Goal: Task Accomplishment & Management: Use online tool/utility

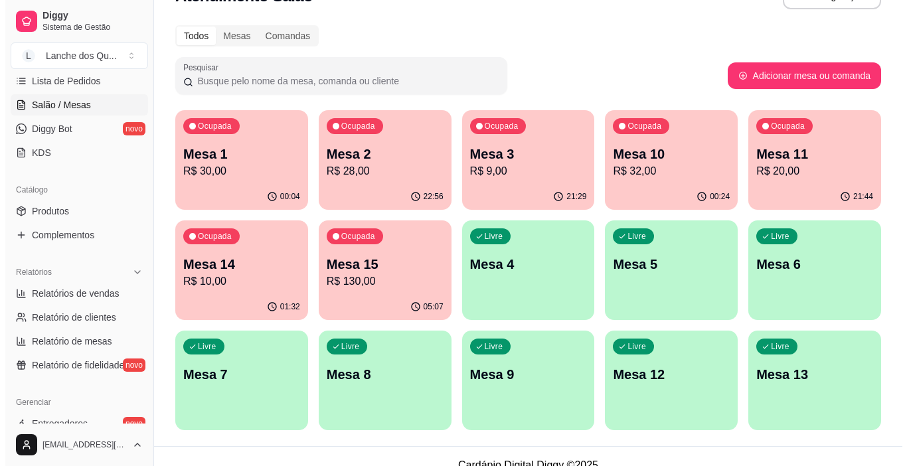
scroll to position [51, 0]
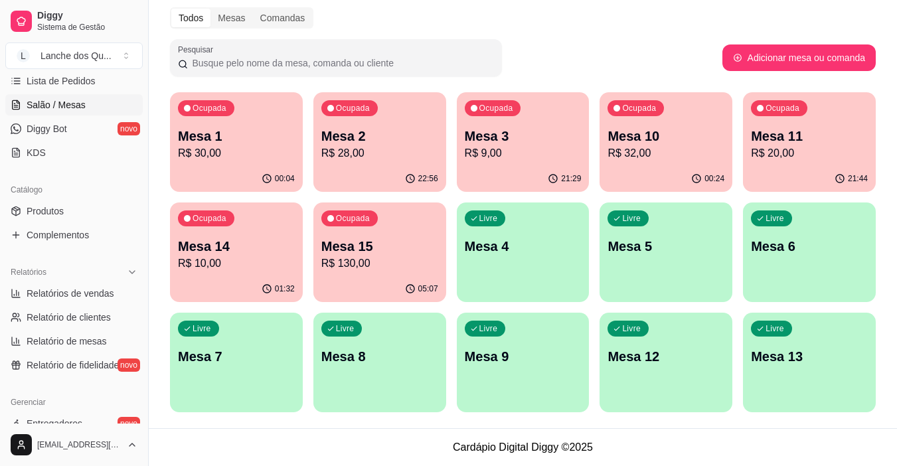
click at [476, 238] on p "Mesa 4" at bounding box center [523, 246] width 117 height 19
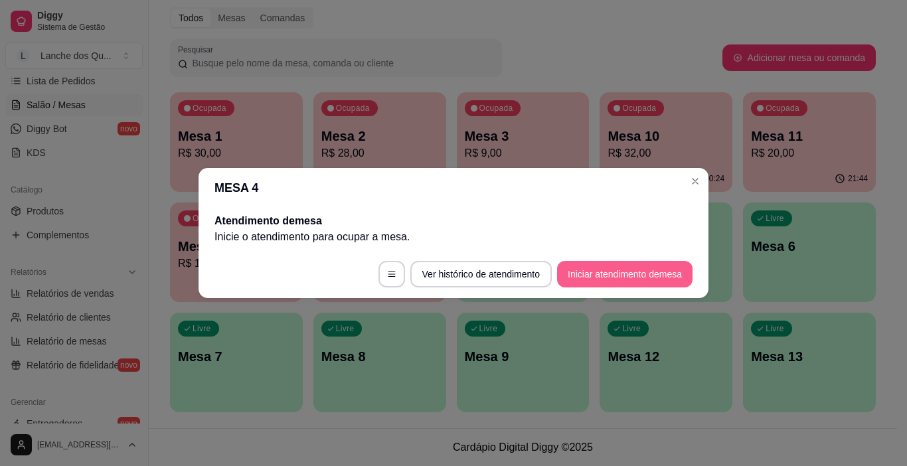
click at [593, 269] on button "Iniciar atendimento de mesa" at bounding box center [624, 274] width 135 height 27
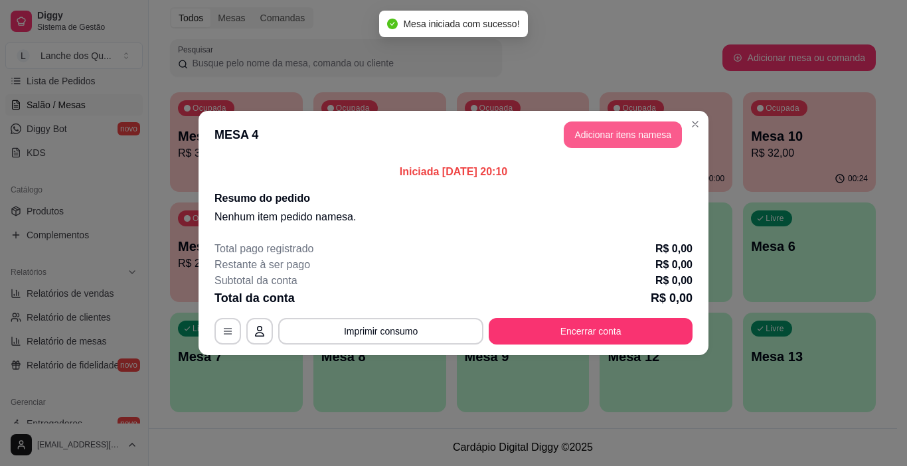
click at [598, 135] on button "Adicionar itens na mesa" at bounding box center [622, 134] width 118 height 27
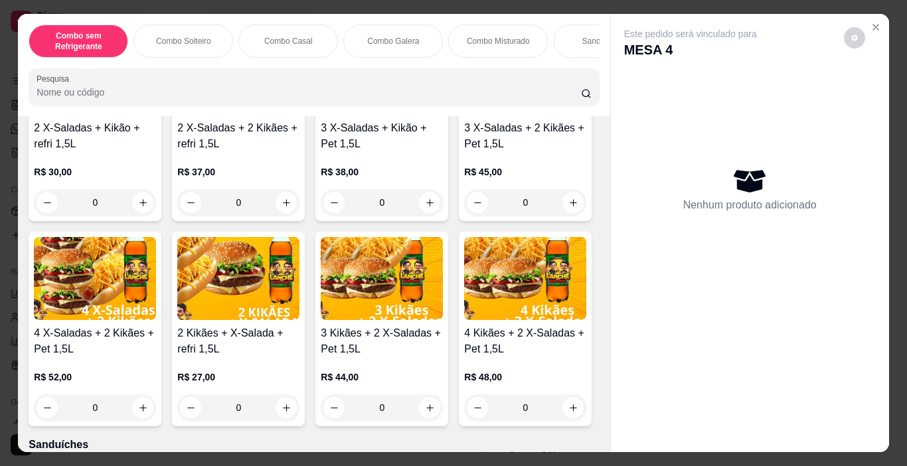
scroll to position [1526, 0]
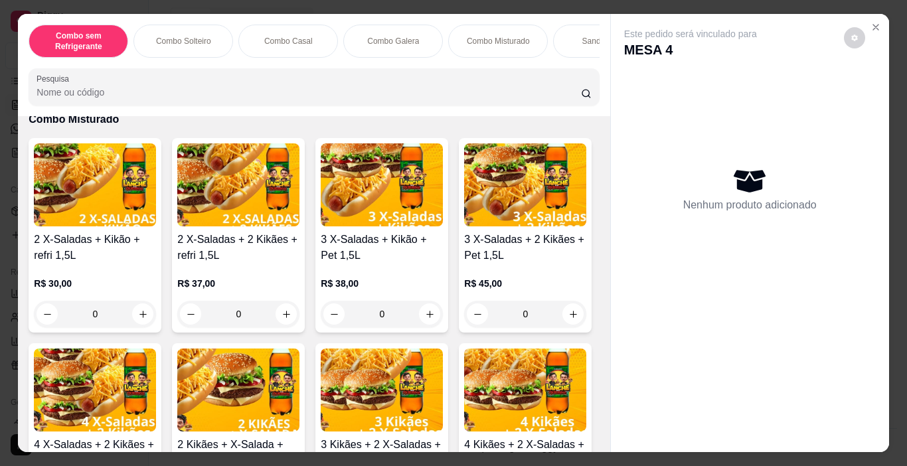
type input "1"
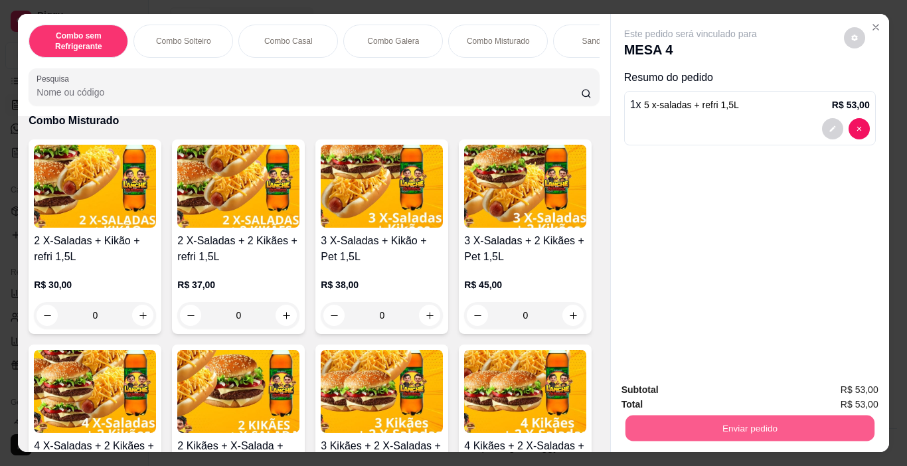
click at [713, 419] on button "Enviar pedido" at bounding box center [748, 428] width 249 height 26
click at [845, 390] on button "Enviar pedido" at bounding box center [843, 390] width 75 height 25
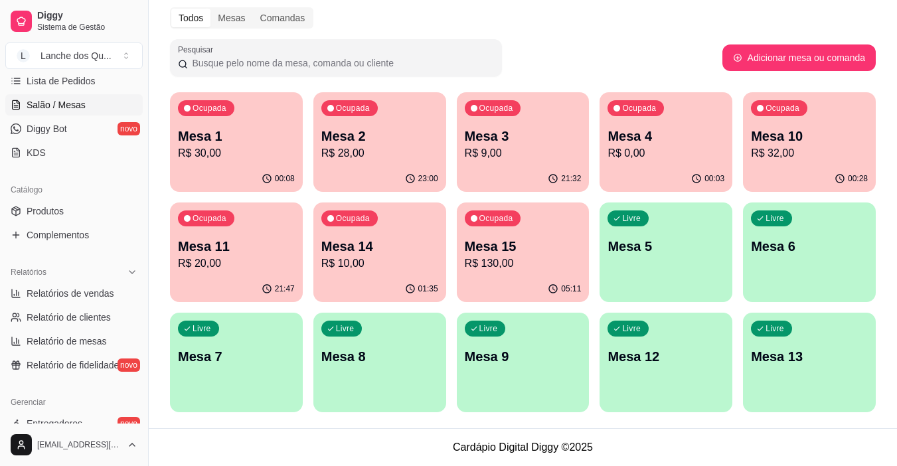
click at [806, 163] on div "Ocupada Mesa 10 R$ 32,00" at bounding box center [809, 129] width 133 height 74
click at [659, 167] on div "00:03" at bounding box center [665, 179] width 133 height 26
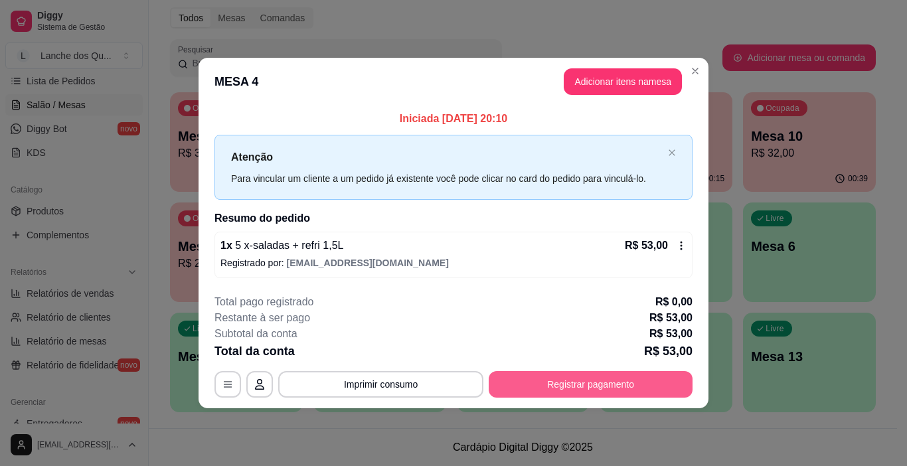
click at [552, 394] on button "Registrar pagamento" at bounding box center [590, 384] width 204 height 27
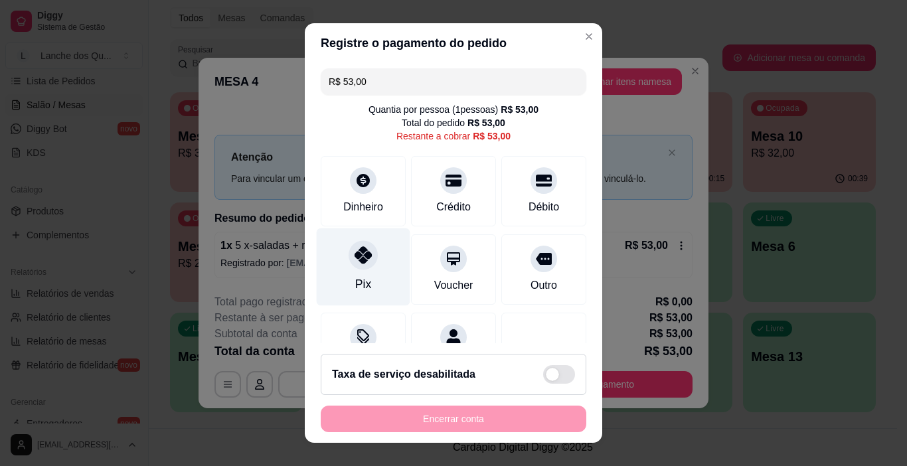
click at [346, 268] on div "Pix" at bounding box center [364, 267] width 94 height 78
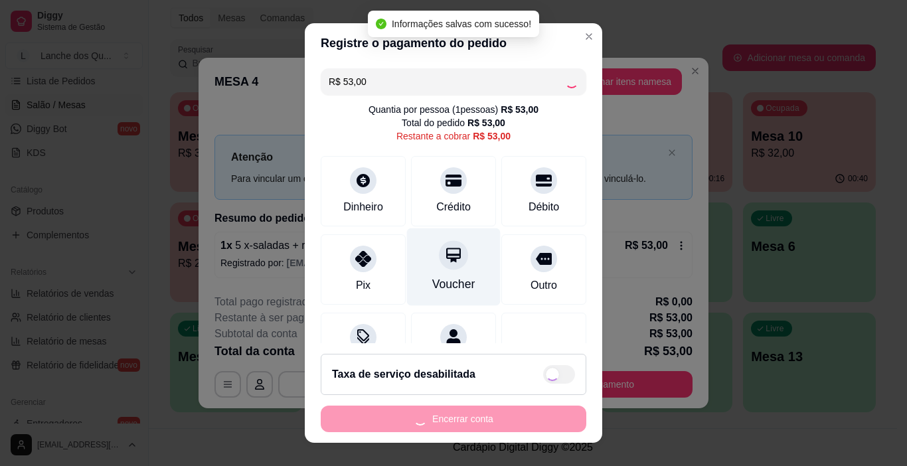
type input "R$ 0,00"
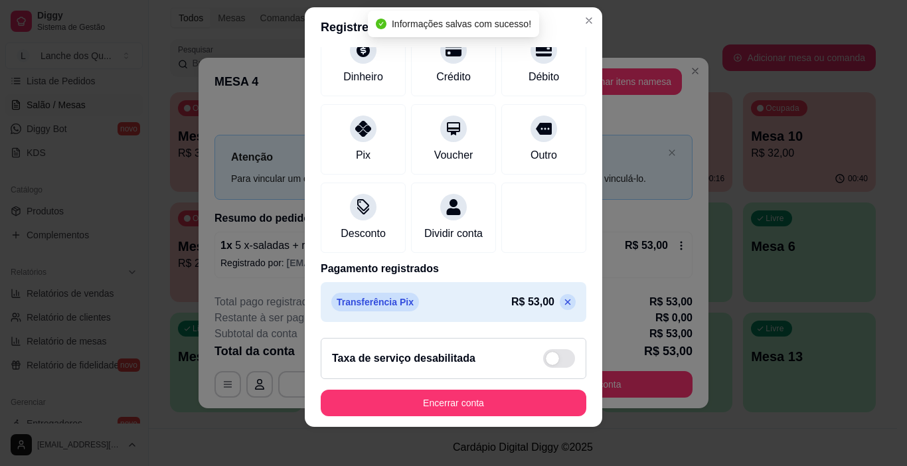
scroll to position [19, 0]
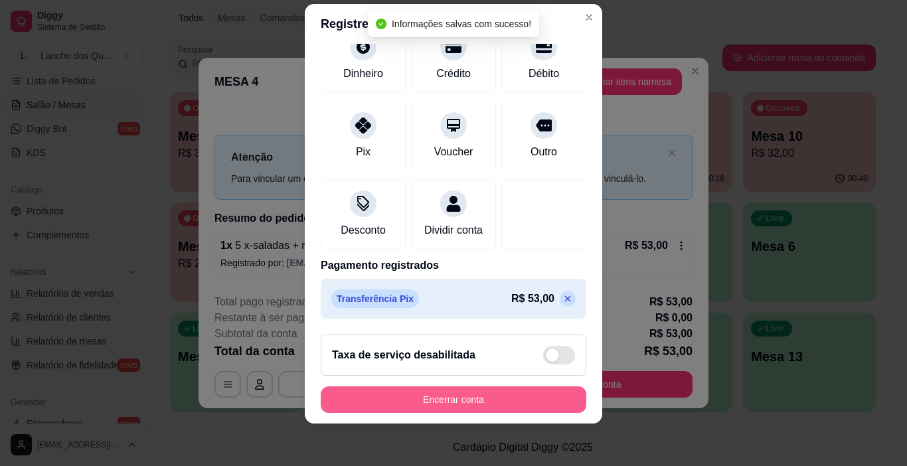
click at [474, 405] on button "Encerrar conta" at bounding box center [453, 399] width 265 height 27
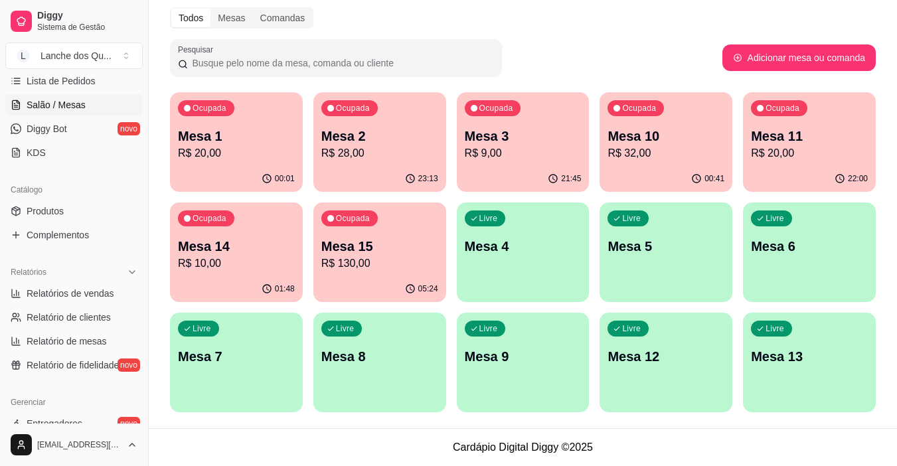
click at [807, 143] on p "Mesa 11" at bounding box center [809, 136] width 117 height 19
click at [242, 150] on p "R$ 20,00" at bounding box center [236, 153] width 117 height 16
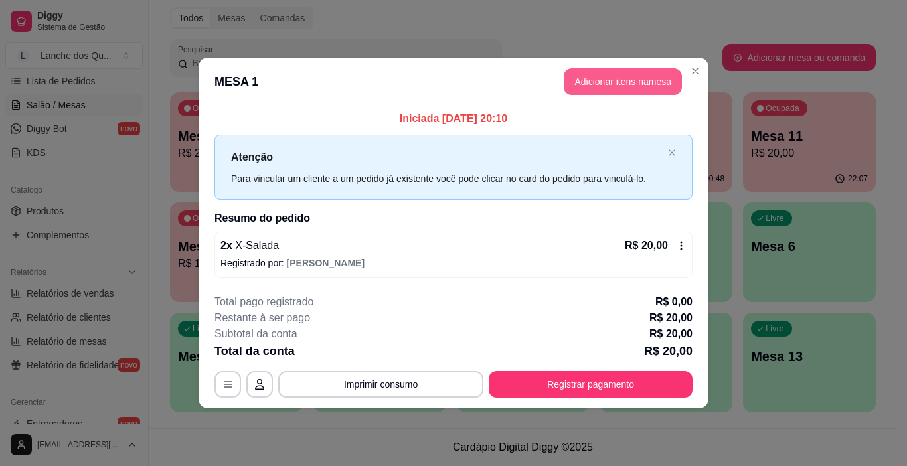
click at [597, 80] on button "Adicionar itens na mesa" at bounding box center [622, 81] width 118 height 27
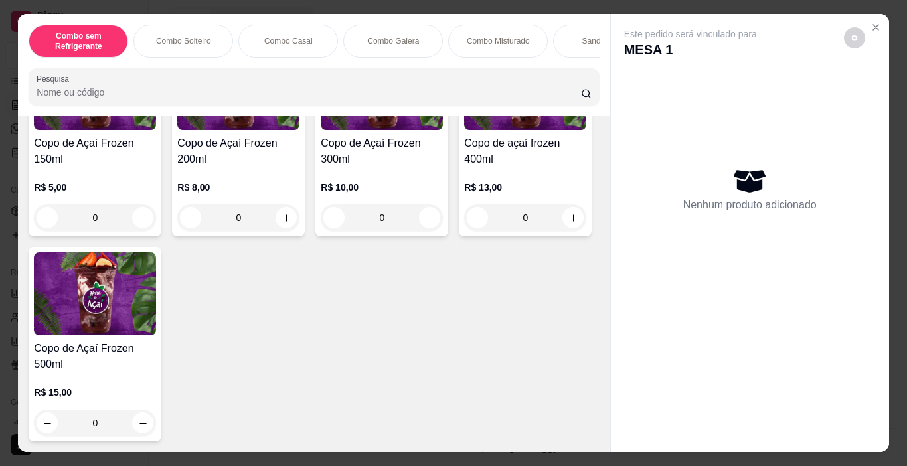
scroll to position [4181, 0]
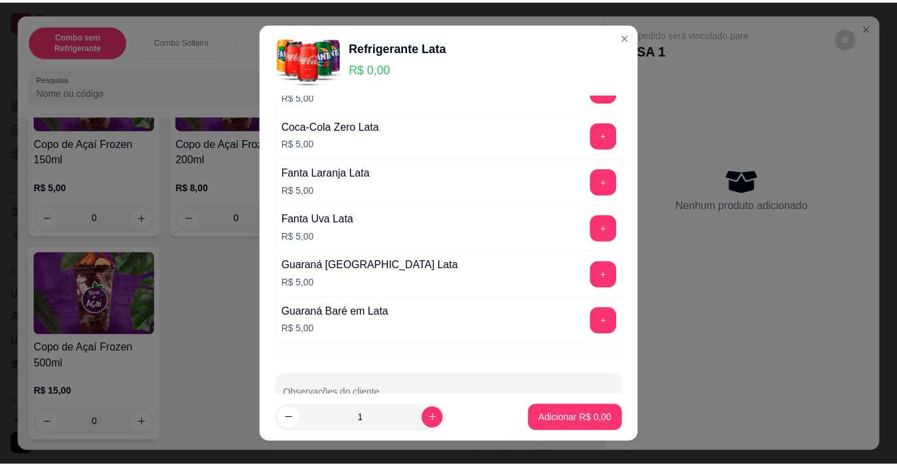
scroll to position [133, 0]
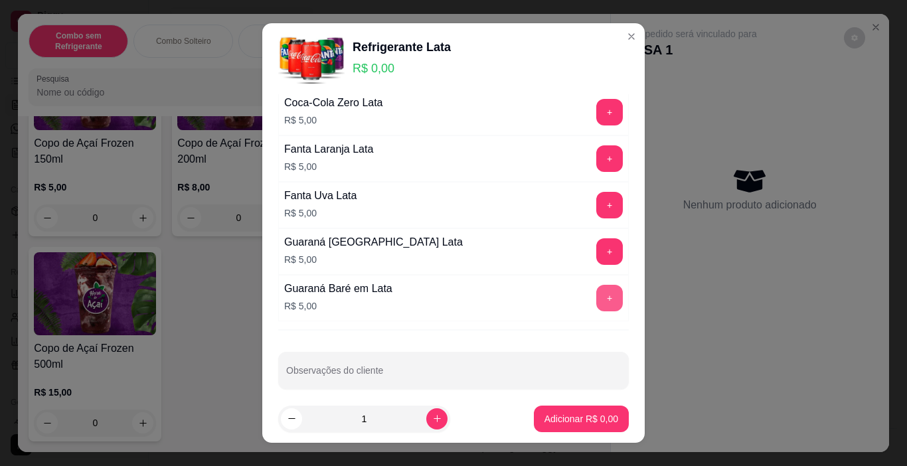
click at [596, 298] on button "+" at bounding box center [609, 298] width 27 height 27
click at [582, 429] on button "Adicionar R$ 5,00" at bounding box center [581, 419] width 92 height 26
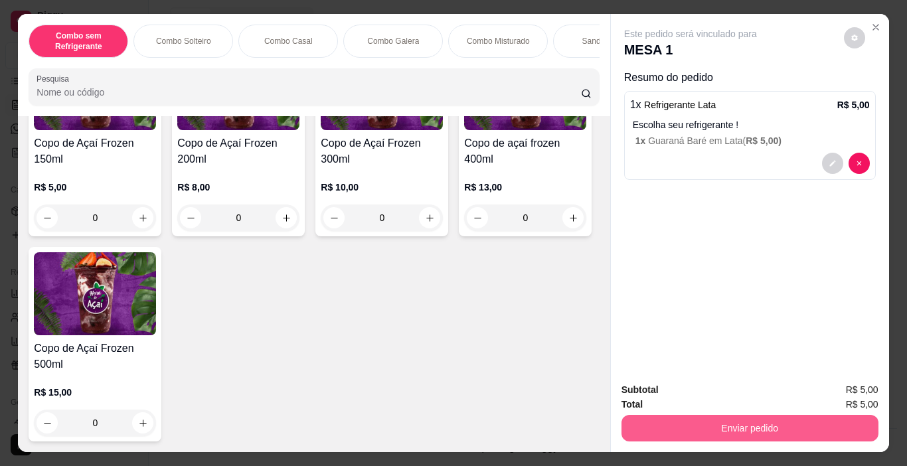
click at [701, 415] on button "Enviar pedido" at bounding box center [749, 428] width 257 height 27
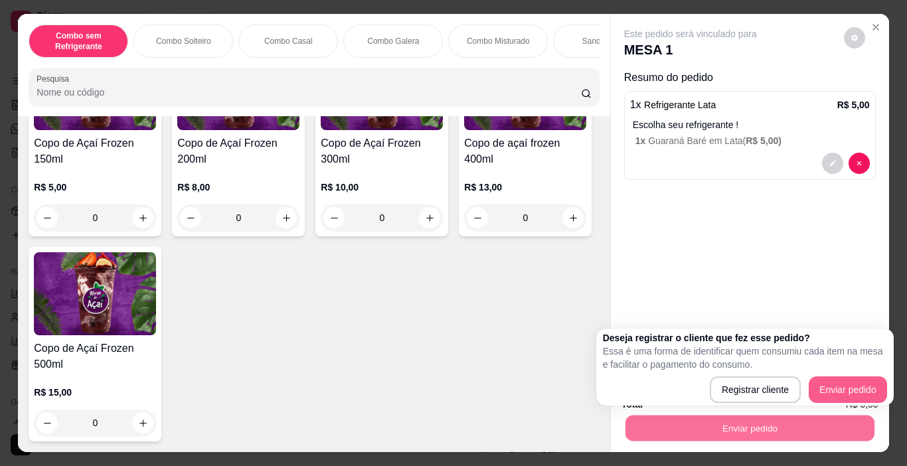
click at [871, 386] on div "Registrar cliente Enviar pedido" at bounding box center [745, 389] width 284 height 27
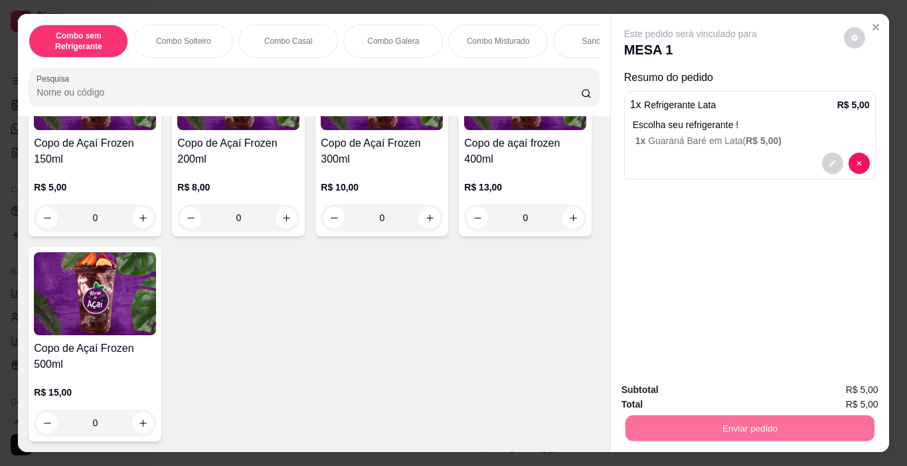
click at [871, 386] on button "Enviar pedido" at bounding box center [843, 390] width 75 height 25
